Goal: Obtain resource: Obtain resource

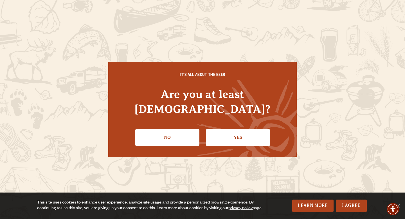
click at [248, 134] on link "Yes" at bounding box center [238, 137] width 64 height 16
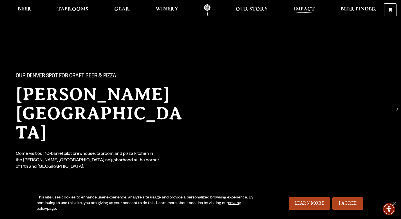
click at [311, 8] on span "Impact" at bounding box center [304, 9] width 21 height 5
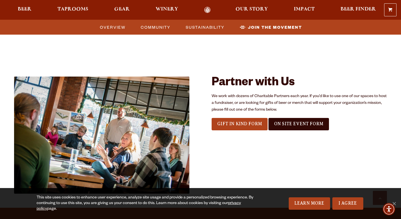
scroll to position [561, 0]
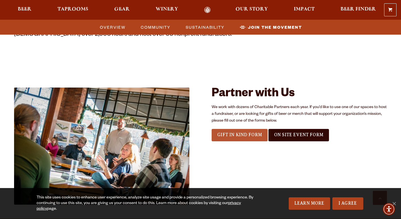
click at [243, 137] on span "Gift In Kind Form" at bounding box center [239, 134] width 45 height 5
